Goal: Task Accomplishment & Management: Use online tool/utility

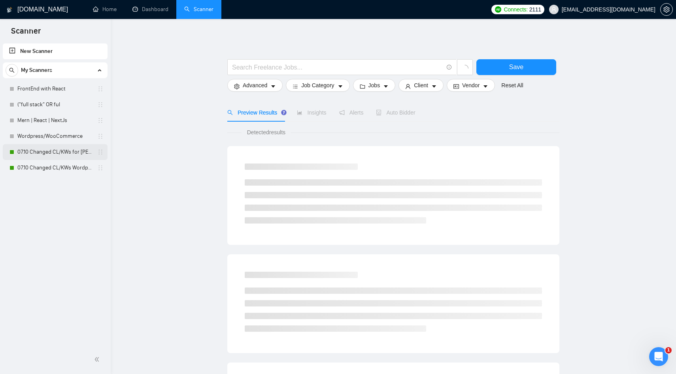
click at [64, 155] on link "07.10 Changed CL/KWs for [PERSON_NAME]" at bounding box center [54, 152] width 75 height 16
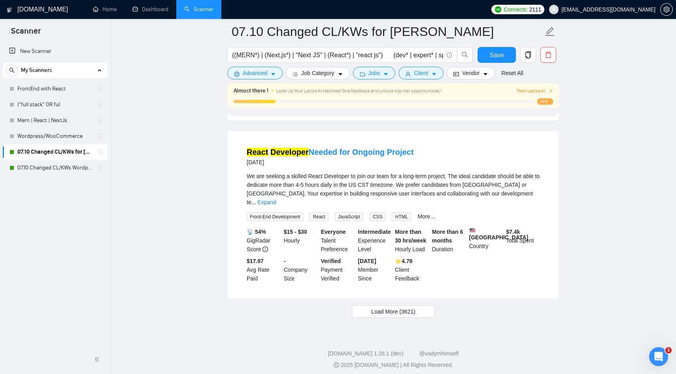
scroll to position [1627, 0]
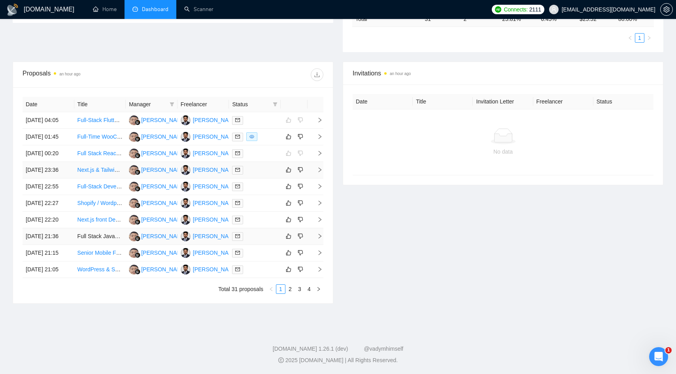
scroll to position [228, 0]
click at [61, 162] on td "[DATE] 00:20" at bounding box center [49, 153] width 52 height 17
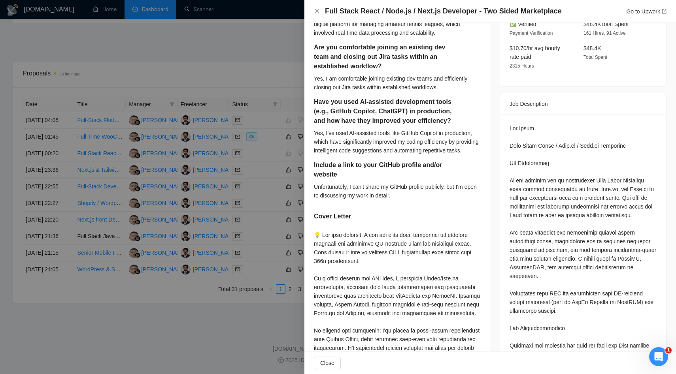
scroll to position [0, 0]
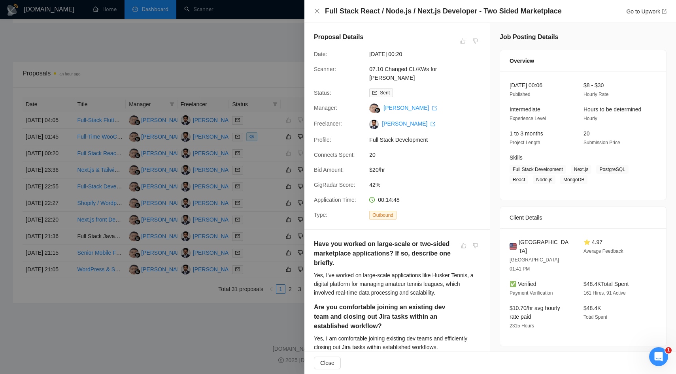
click at [230, 109] on div at bounding box center [338, 187] width 676 height 374
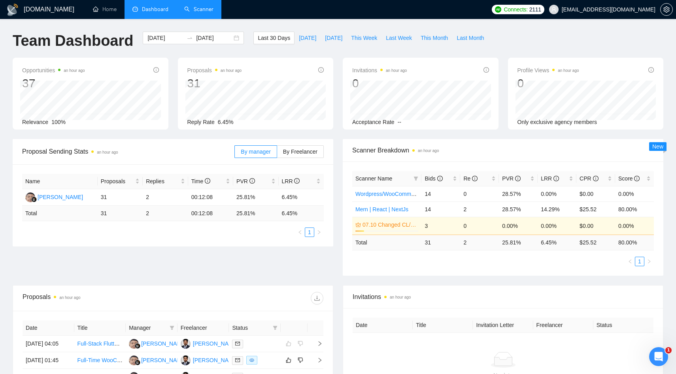
click at [190, 13] on link "Scanner" at bounding box center [198, 9] width 29 height 7
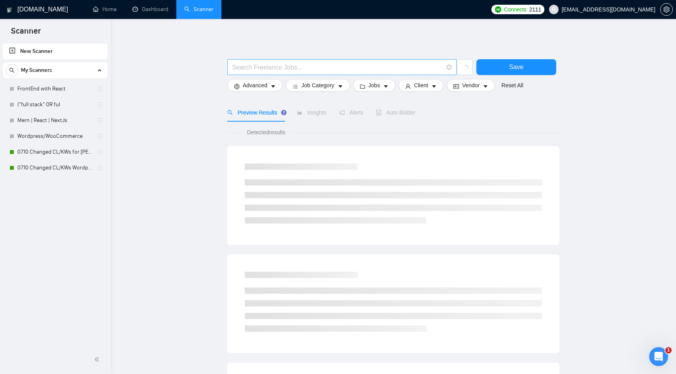
click at [248, 68] on input "text" at bounding box center [337, 67] width 211 height 10
paste input "Lightweight Scheduler Development with React and Supabase"
type input "Lightweight Scheduler Development with React and Supabase"
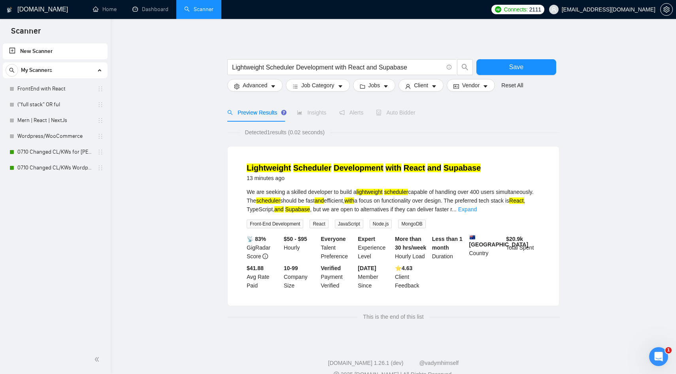
click at [368, 171] on mark "Development" at bounding box center [359, 168] width 50 height 9
click at [489, 64] on button "Save" at bounding box center [516, 67] width 80 height 16
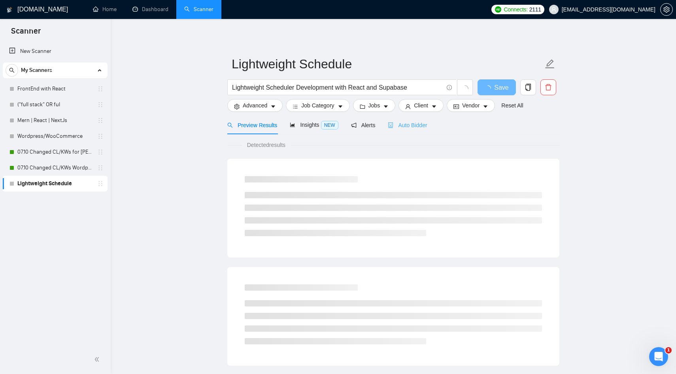
click at [407, 130] on div "Auto Bidder" at bounding box center [407, 125] width 39 height 19
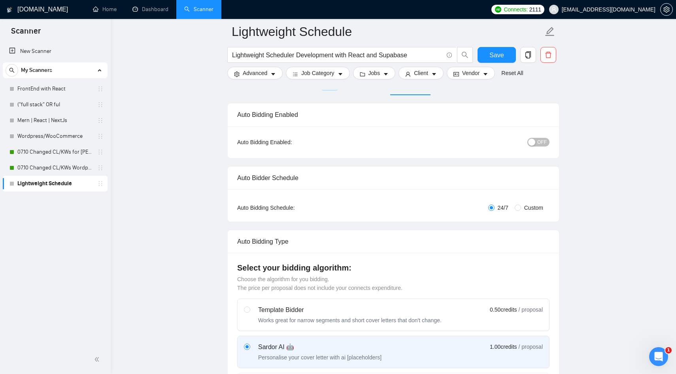
scroll to position [64, 0]
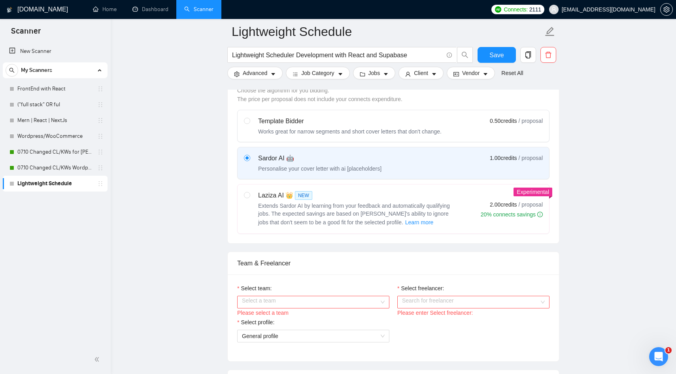
click at [361, 206] on span "Extends Sardor AI by learning from your feedback and automatically qualifying j…" at bounding box center [354, 214] width 192 height 23
click at [249, 198] on input "radio" at bounding box center [247, 195] width 6 height 6
radio input "true"
radio input "false"
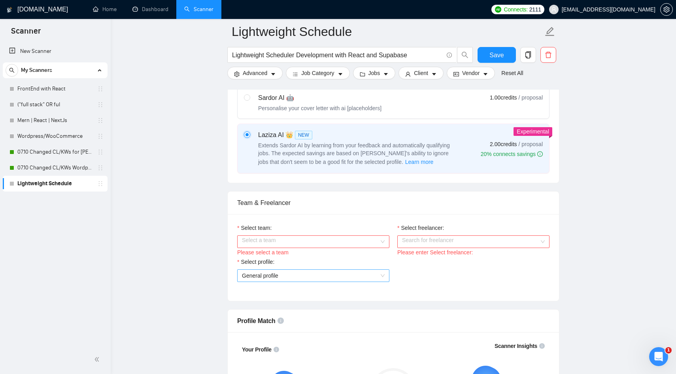
scroll to position [351, 0]
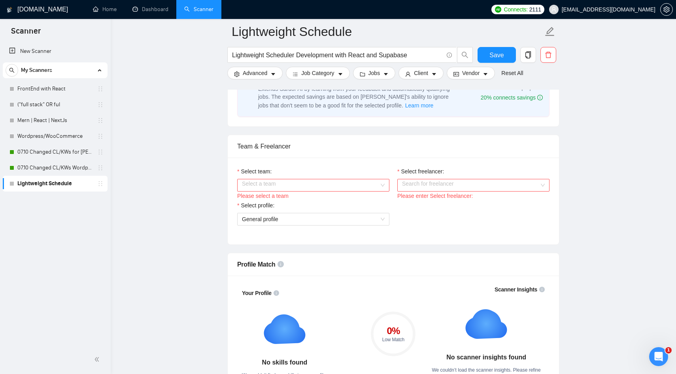
click at [305, 185] on input "Select team:" at bounding box center [310, 185] width 137 height 12
click at [288, 204] on div "Brewcode Technologies Private Limited" at bounding box center [313, 200] width 143 height 9
click at [435, 185] on input "Select freelancer:" at bounding box center [470, 185] width 137 height 12
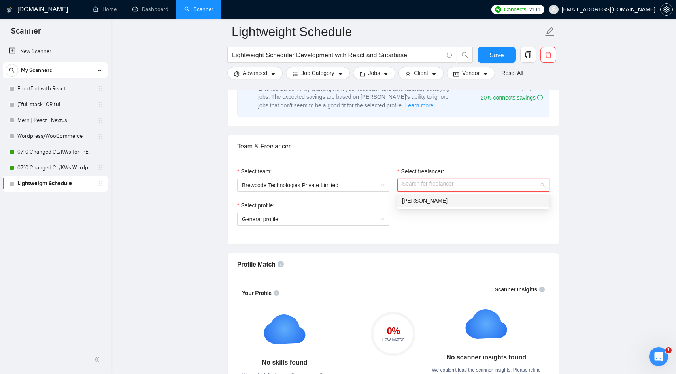
click at [431, 200] on span "[PERSON_NAME]" at bounding box center [424, 201] width 45 height 6
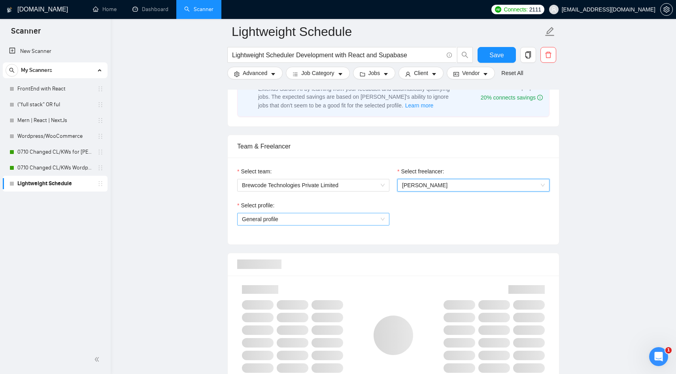
click at [331, 220] on span "General profile" at bounding box center [313, 219] width 143 height 12
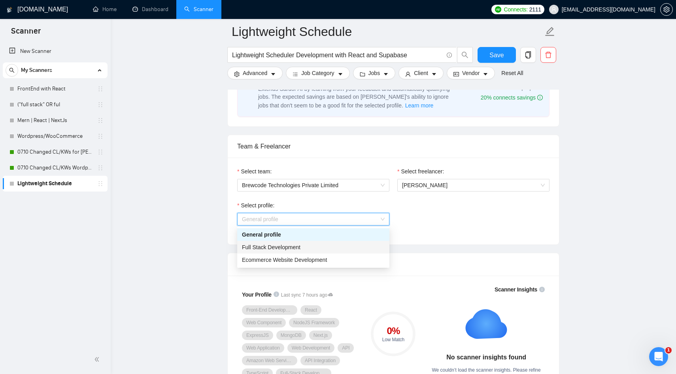
click at [296, 247] on span "Full Stack Development" at bounding box center [271, 247] width 58 height 6
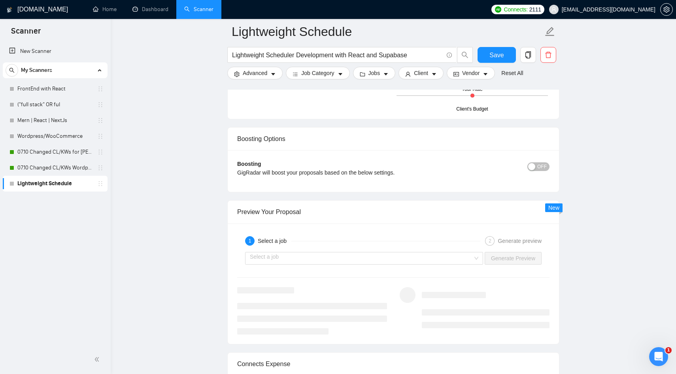
scroll to position [1446, 0]
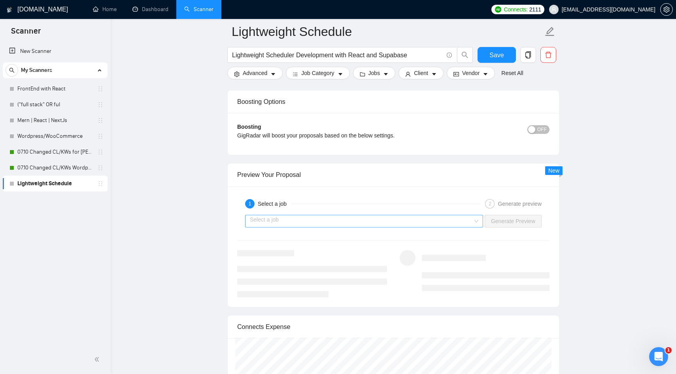
click at [305, 219] on input "search" at bounding box center [361, 221] width 223 height 12
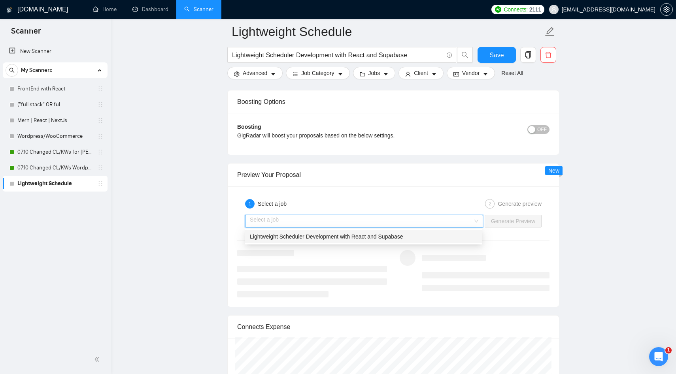
click at [295, 239] on span "Lightweight Scheduler Development with React and Supabase" at bounding box center [326, 237] width 153 height 6
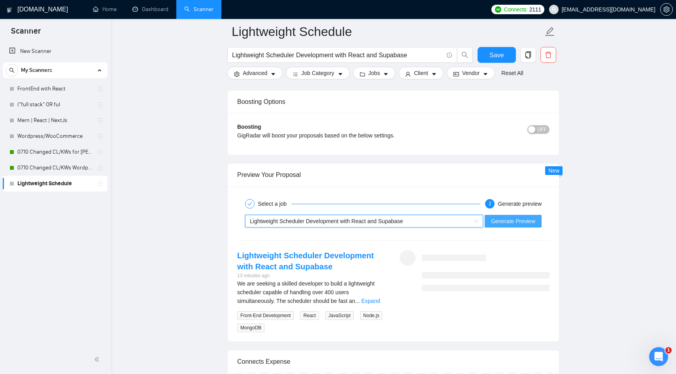
click at [518, 222] on span "Generate Preview" at bounding box center [513, 221] width 44 height 9
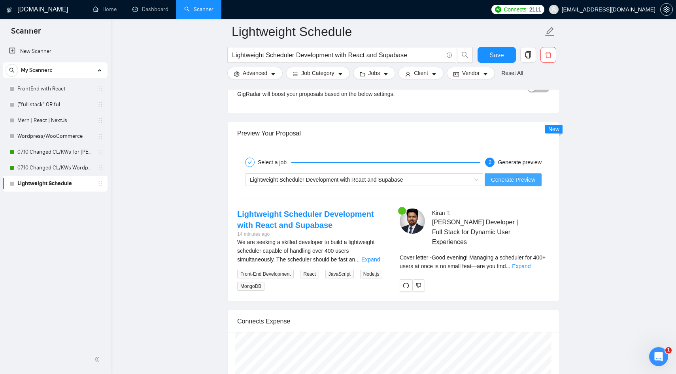
scroll to position [1535, 0]
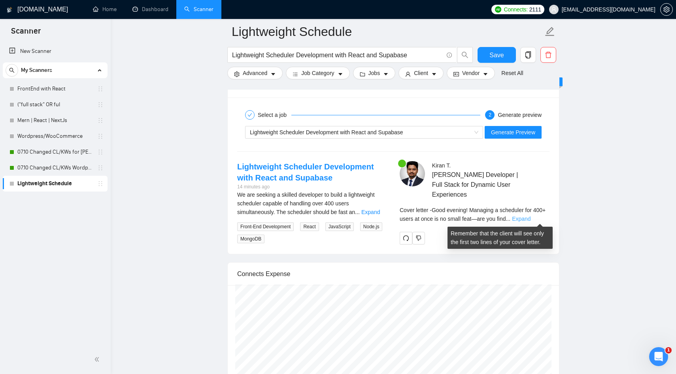
click at [530, 218] on link "Expand" at bounding box center [521, 219] width 19 height 6
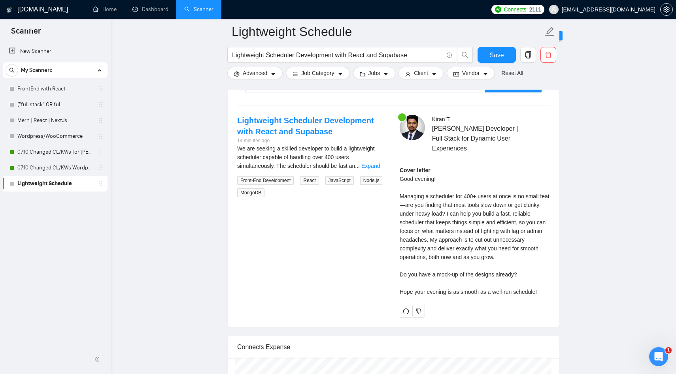
scroll to position [1583, 0]
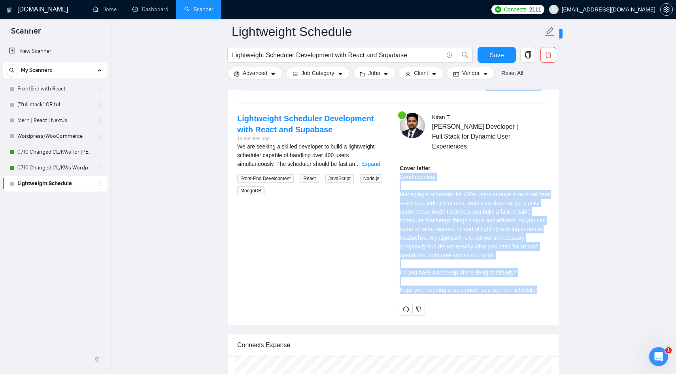
drag, startPoint x: 401, startPoint y: 177, endPoint x: 550, endPoint y: 294, distance: 189.2
click at [550, 294] on div "[PERSON_NAME] [PERSON_NAME] Developer | Full Stack for Dynamic User Experiences…" at bounding box center [474, 214] width 162 height 203
copy div "Good evening! Managing a scheduler for 400+ users at once is no small feat—are …"
click at [416, 307] on icon "dislike" at bounding box center [418, 309] width 5 height 5
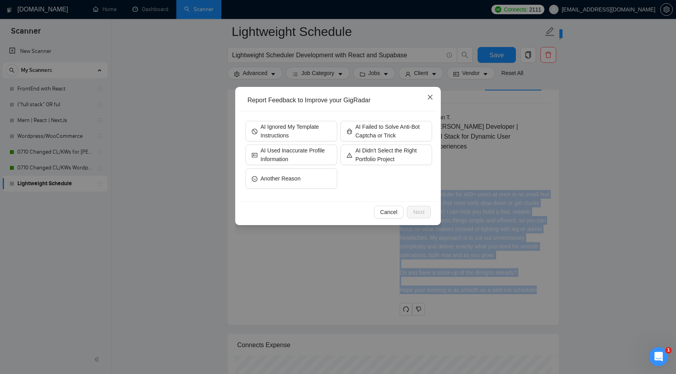
click at [435, 100] on span "Close" at bounding box center [429, 97] width 21 height 21
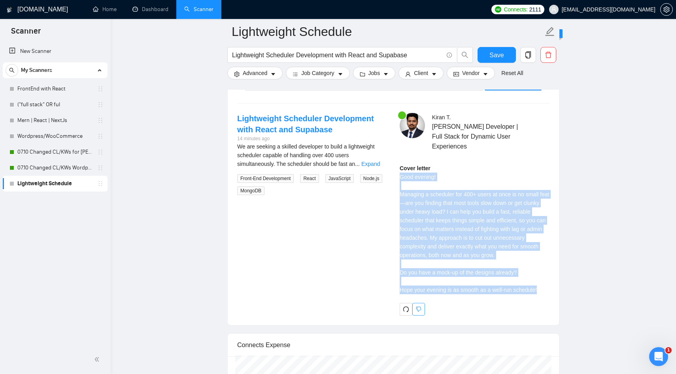
copy div "Good evening! Managing a scheduler for 400+ users at once is no small feat—are …"
